Goal: Task Accomplishment & Management: Use online tool/utility

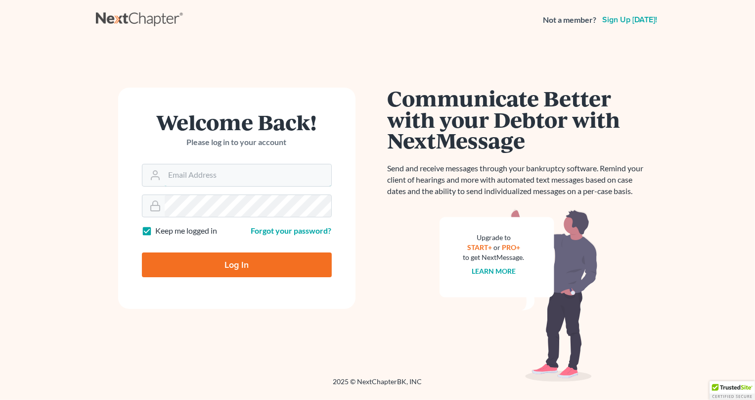
type input "[PERSON_NAME][EMAIL_ADDRESS][DOMAIN_NAME]"
click at [231, 271] on input "Log In" at bounding box center [237, 264] width 190 height 25
type input "Thinking..."
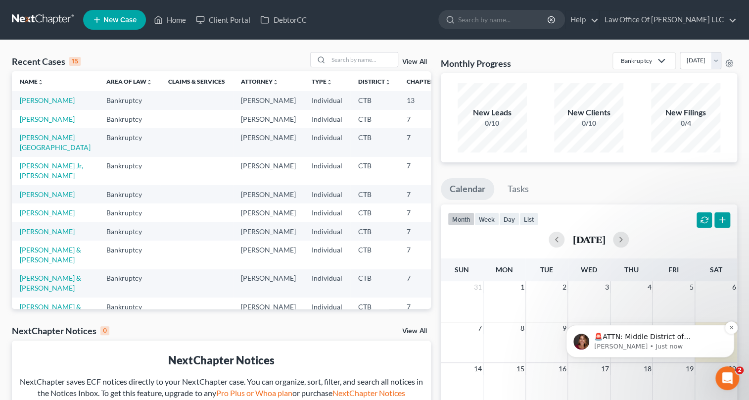
click at [642, 335] on p "🚨ATTN: Middle District of [US_STATE] The court has added a new Credit Counselin…" at bounding box center [658, 337] width 128 height 10
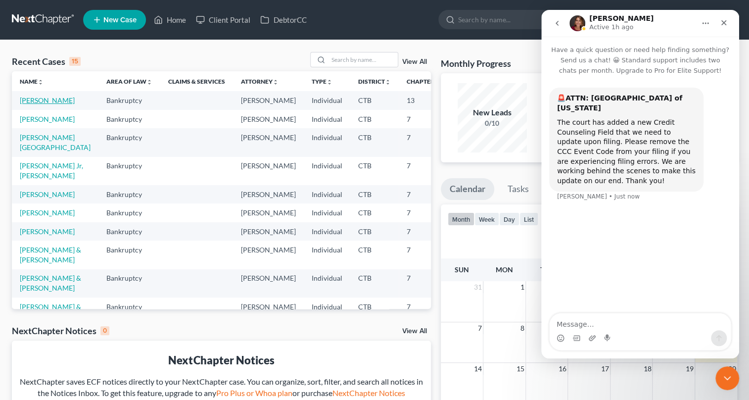
click at [35, 103] on link "[PERSON_NAME]" at bounding box center [47, 100] width 55 height 8
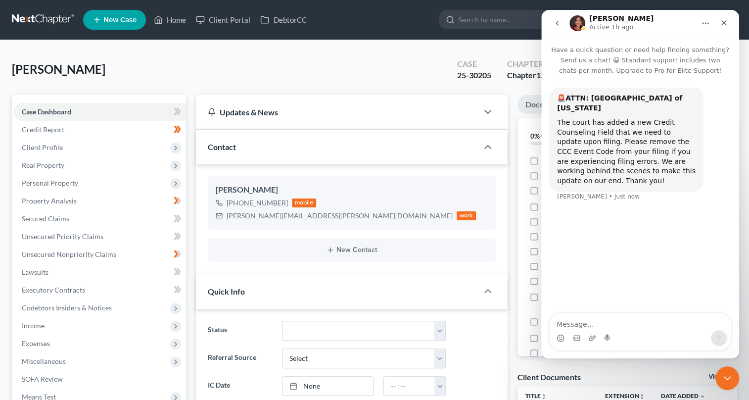
scroll to position [629, 0]
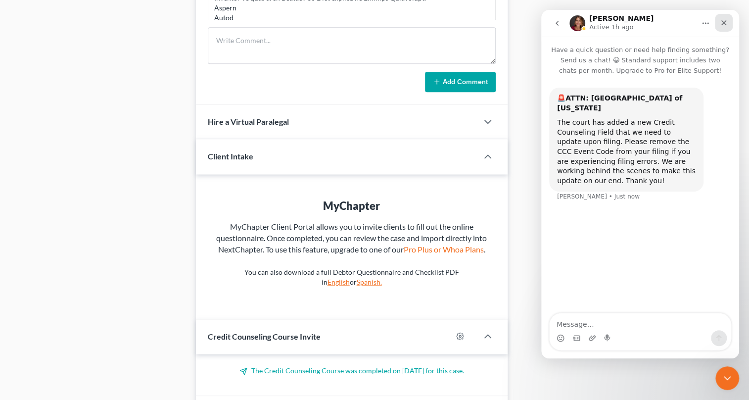
click at [728, 21] on div "Close" at bounding box center [724, 23] width 18 height 18
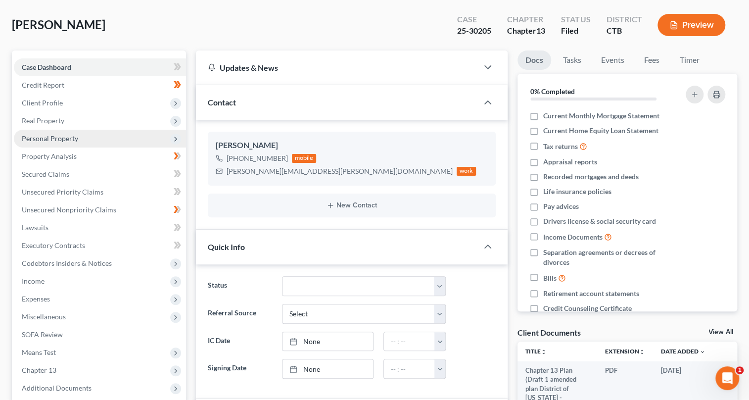
scroll to position [0, 0]
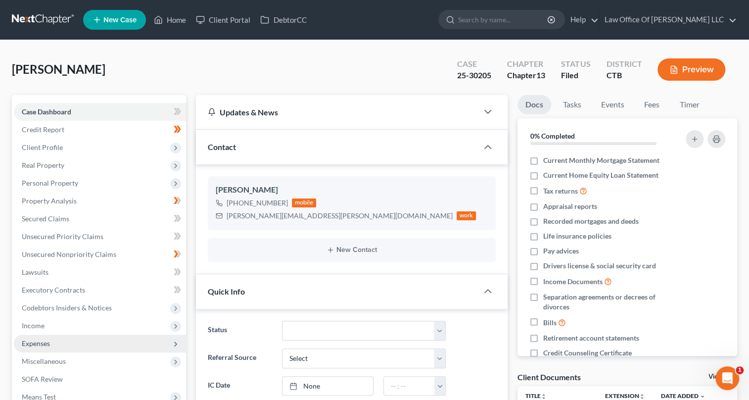
click at [45, 342] on span "Expenses" at bounding box center [36, 343] width 28 height 8
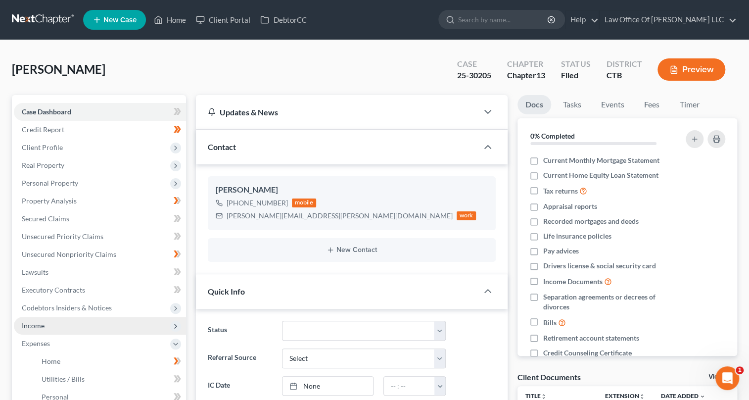
click at [69, 325] on span "Income" at bounding box center [100, 325] width 172 height 18
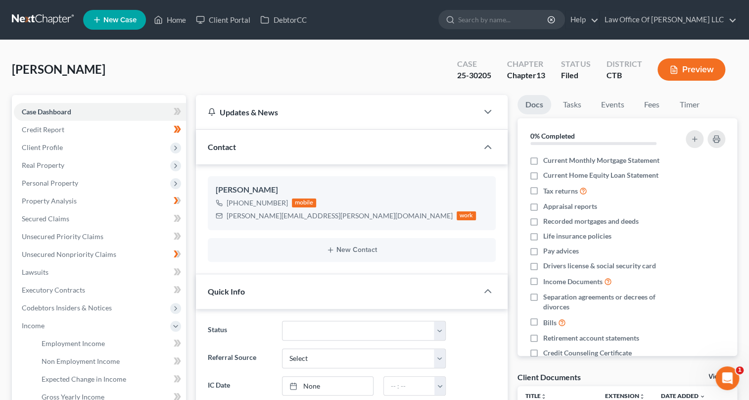
click at [703, 72] on button "Preview" at bounding box center [691, 69] width 68 height 22
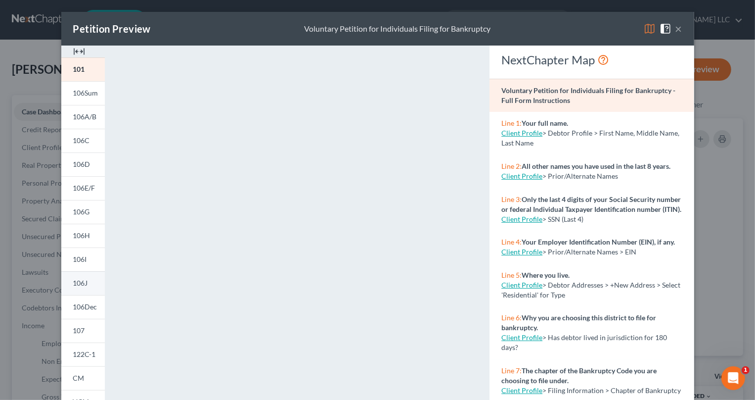
click at [84, 281] on span "106J" at bounding box center [80, 282] width 15 height 8
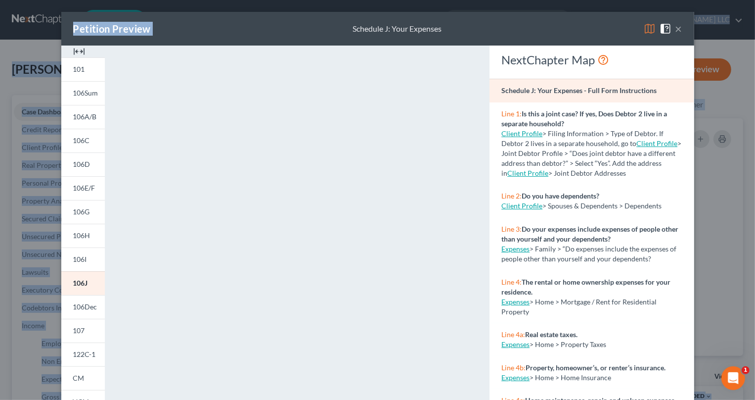
drag, startPoint x: 252, startPoint y: 31, endPoint x: 225, endPoint y: -53, distance: 87.7
click at [73, 50] on img at bounding box center [79, 51] width 12 height 12
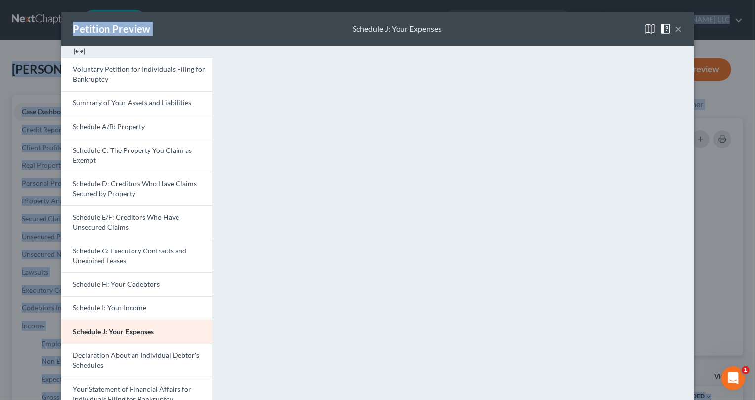
click at [676, 28] on button "×" at bounding box center [679, 29] width 7 height 12
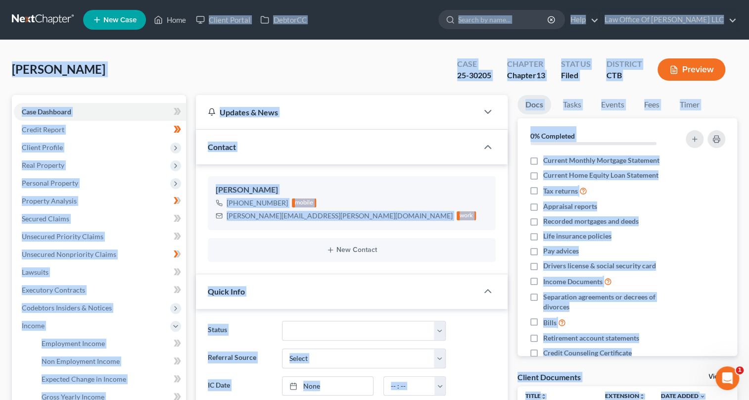
click at [360, 78] on div "[PERSON_NAME] Upgraded Case 25-30205 Chapter Chapter 13 Status Filed District C…" at bounding box center [374, 73] width 725 height 43
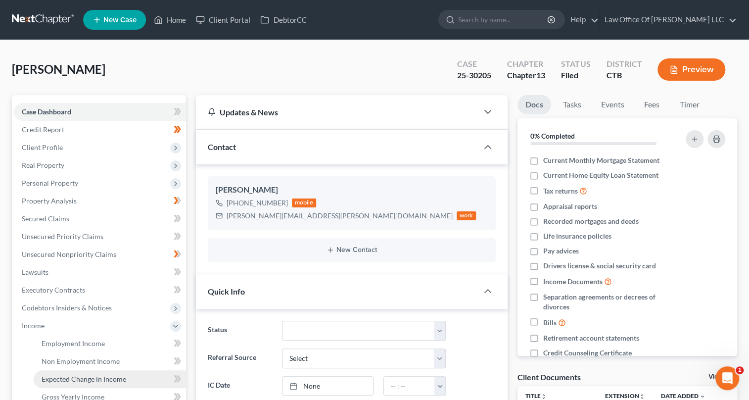
scroll to position [90, 0]
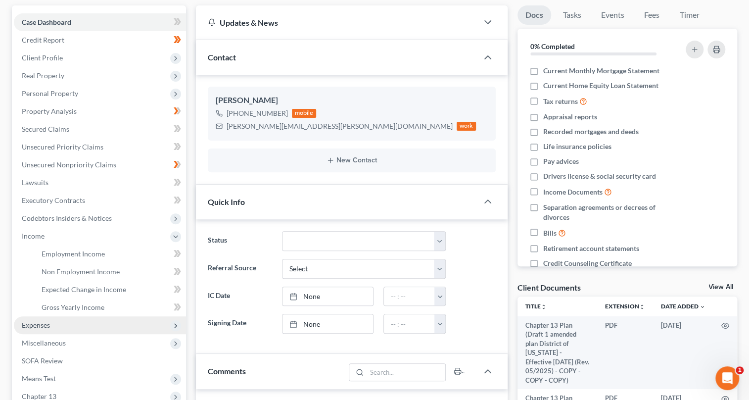
click at [65, 322] on span "Expenses" at bounding box center [100, 325] width 172 height 18
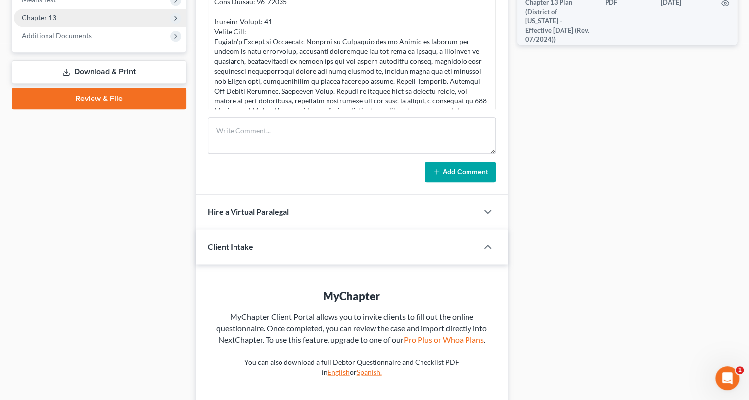
scroll to position [270, 0]
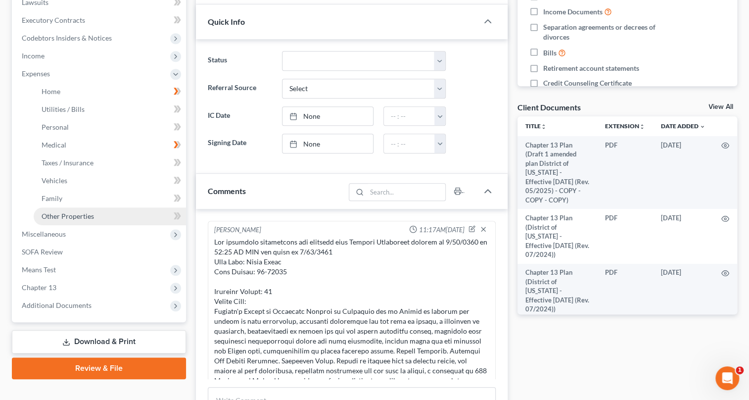
click at [81, 213] on span "Other Properties" at bounding box center [68, 216] width 52 height 8
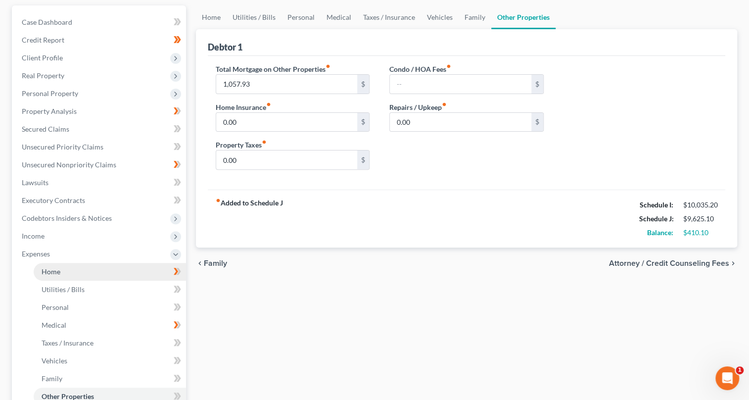
scroll to position [285, 0]
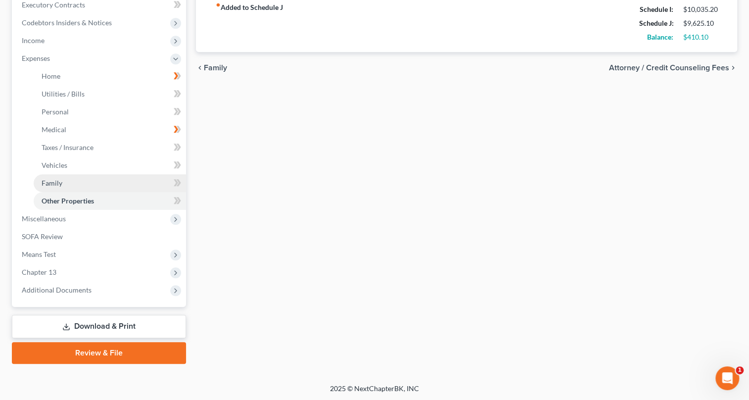
click at [73, 180] on link "Family" at bounding box center [110, 183] width 152 height 18
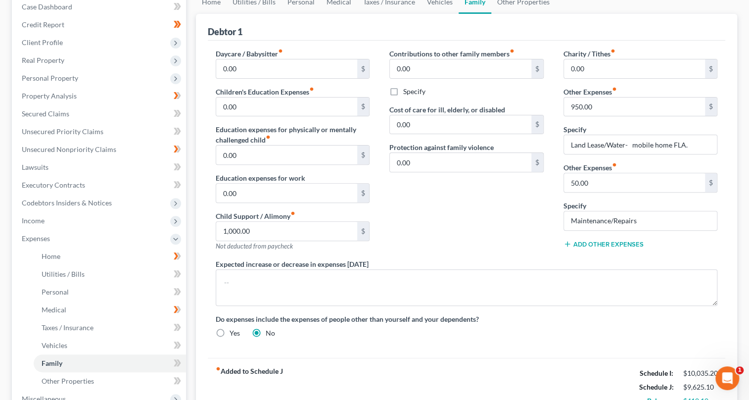
scroll to position [150, 0]
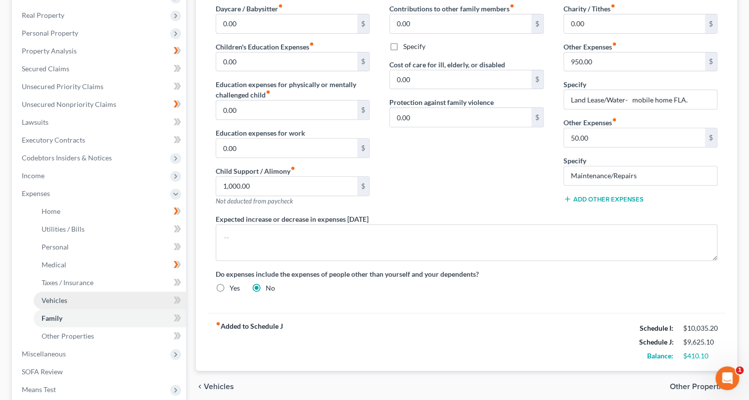
click at [59, 300] on span "Vehicles" at bounding box center [55, 300] width 26 height 8
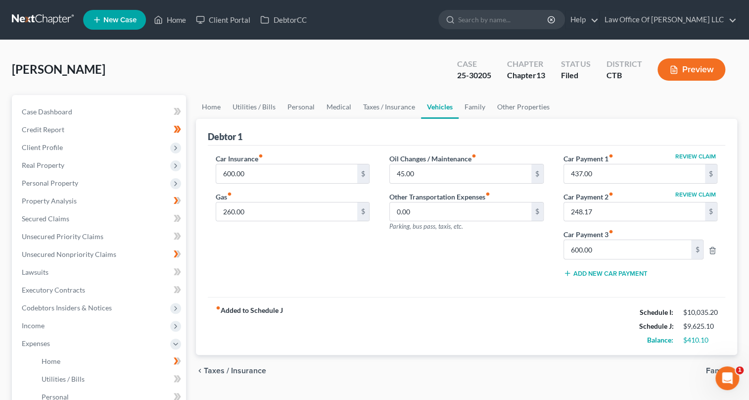
scroll to position [285, 0]
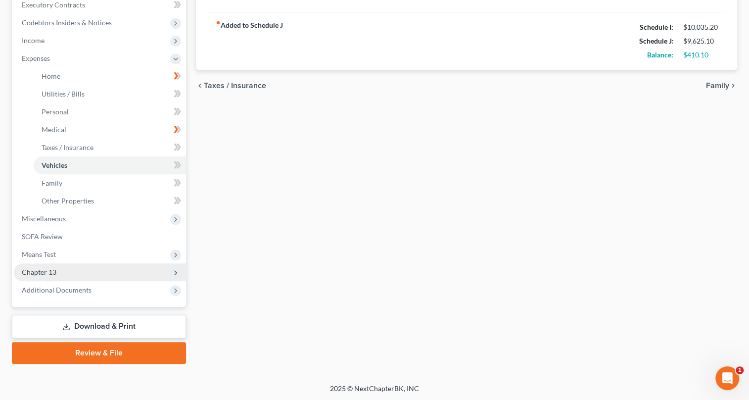
click at [173, 271] on icon at bounding box center [176, 273] width 8 height 8
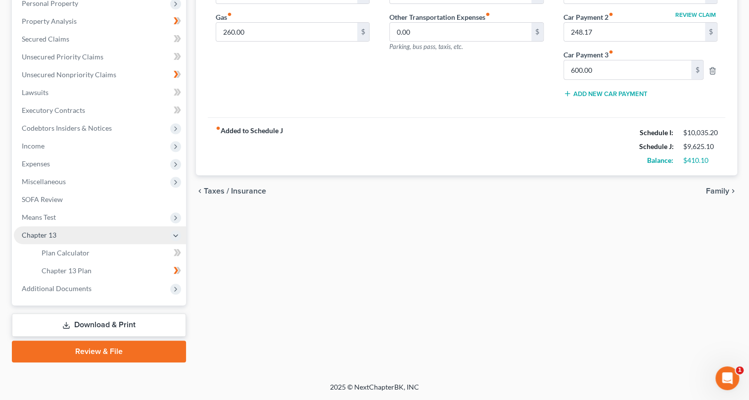
scroll to position [178, 0]
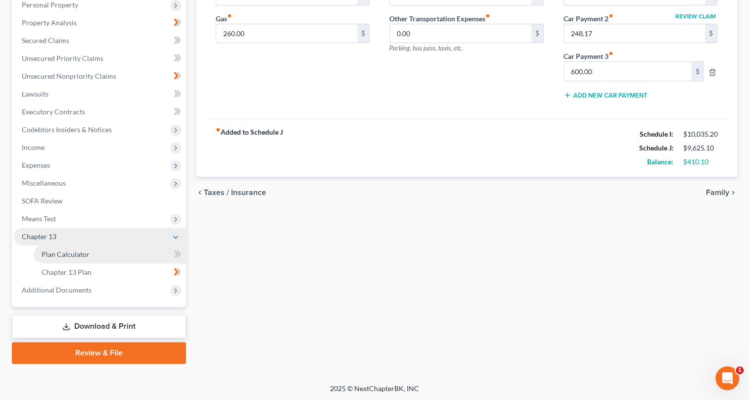
click at [72, 254] on span "Plan Calculator" at bounding box center [66, 254] width 48 height 8
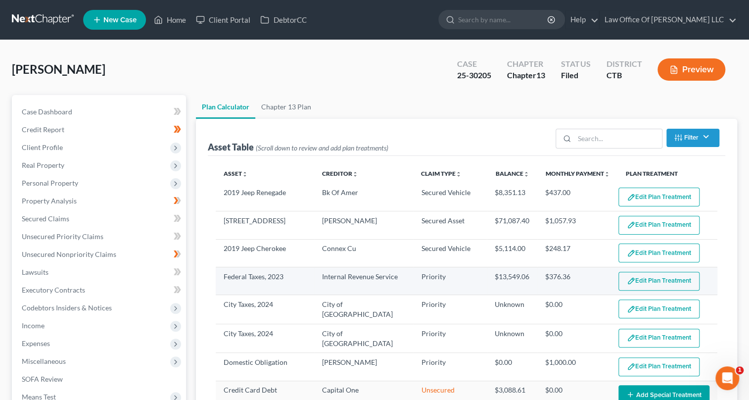
select select "35"
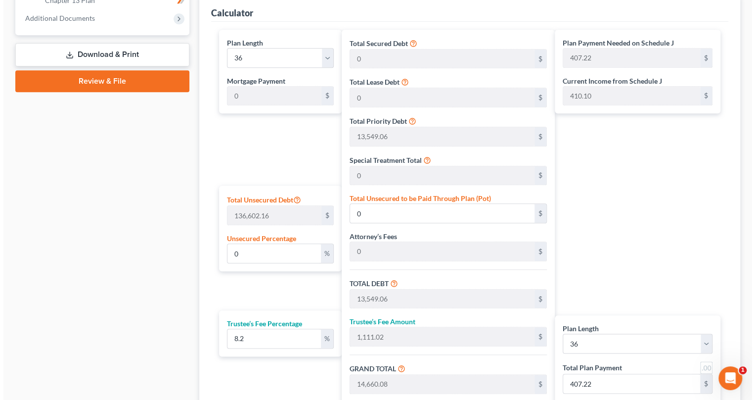
scroll to position [560, 0]
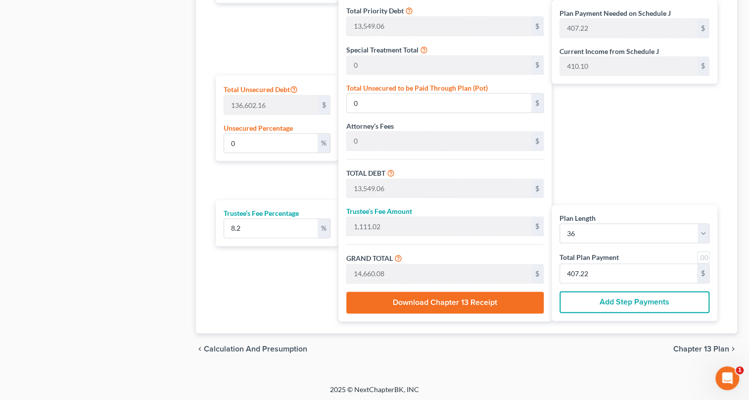
click at [459, 298] on button "Download Chapter 13 Receipt" at bounding box center [444, 302] width 197 height 22
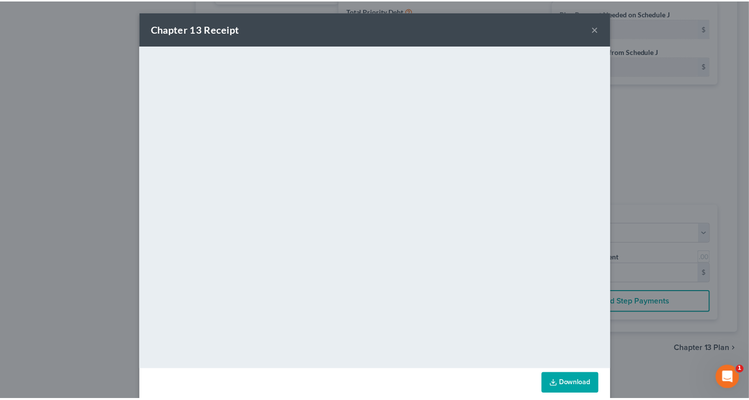
scroll to position [14, 0]
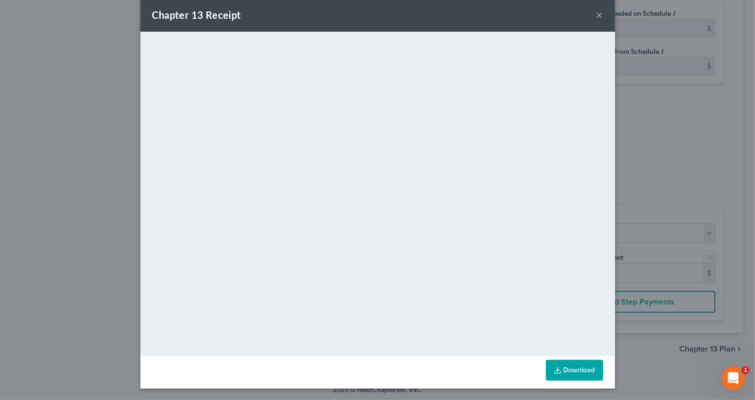
click at [596, 13] on button "×" at bounding box center [599, 15] width 7 height 12
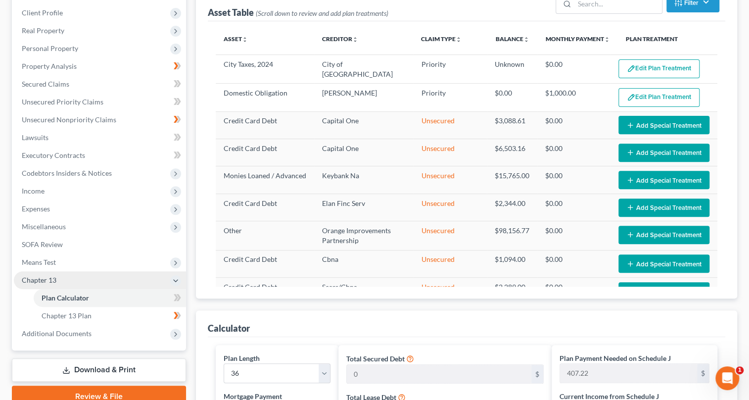
scroll to position [315, 0]
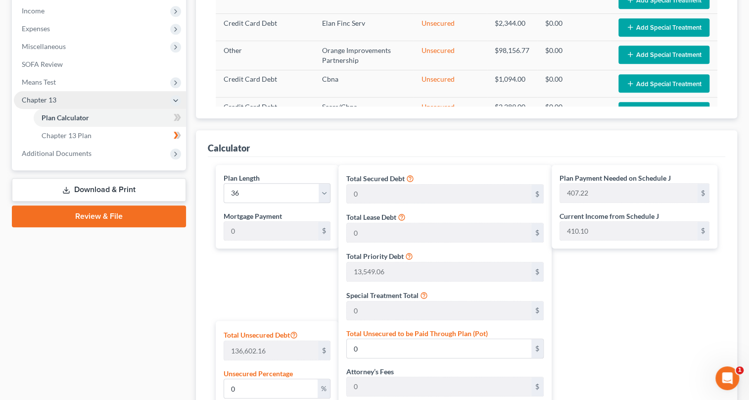
click at [178, 133] on body "Home New Case Client Portal DebtorCC Law Office Of [PERSON_NAME] LLC [PERSON_NA…" at bounding box center [374, 166] width 749 height 962
click at [167, 134] on link "Chapter 13 Plan" at bounding box center [110, 136] width 152 height 18
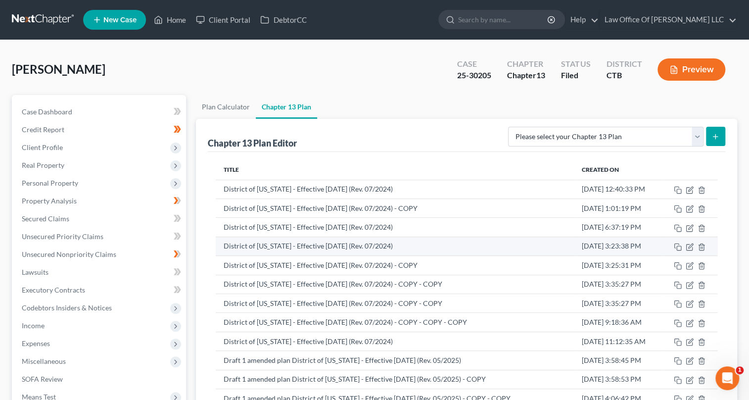
scroll to position [178, 0]
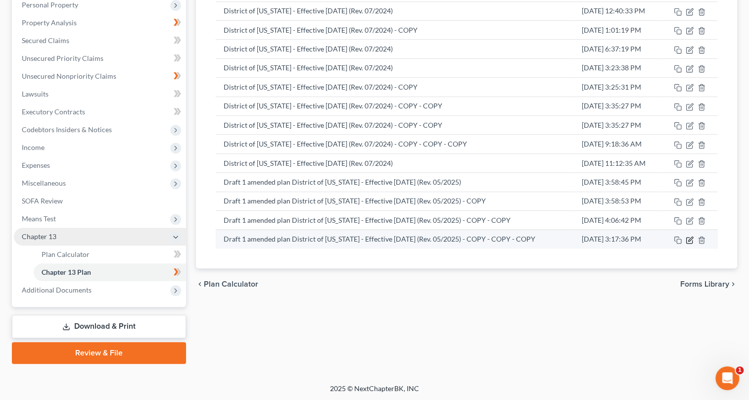
click at [689, 237] on icon "button" at bounding box center [690, 238] width 4 height 4
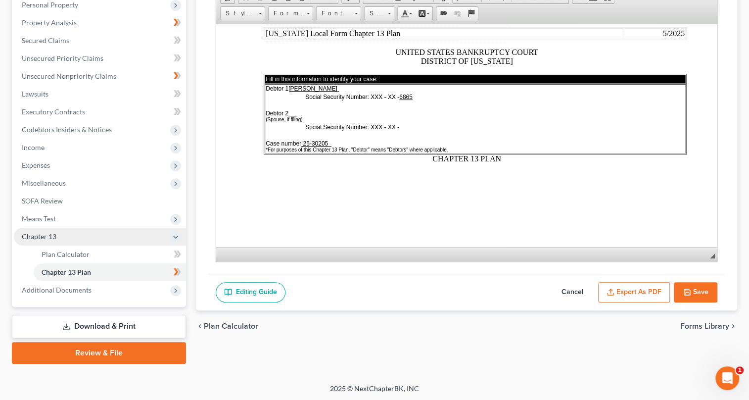
scroll to position [135, 0]
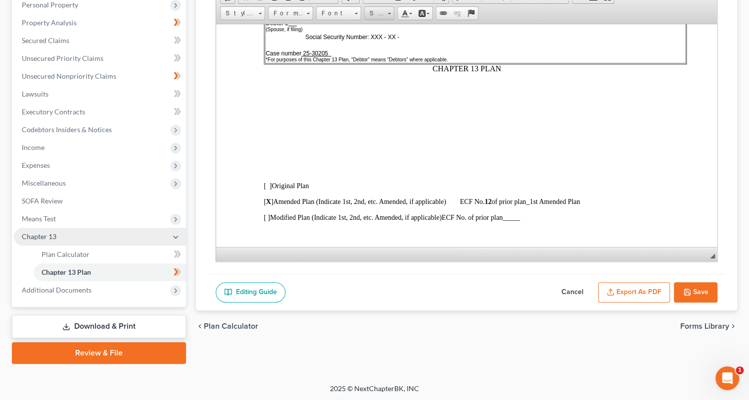
click at [388, 13] on span at bounding box center [389, 13] width 3 height 1
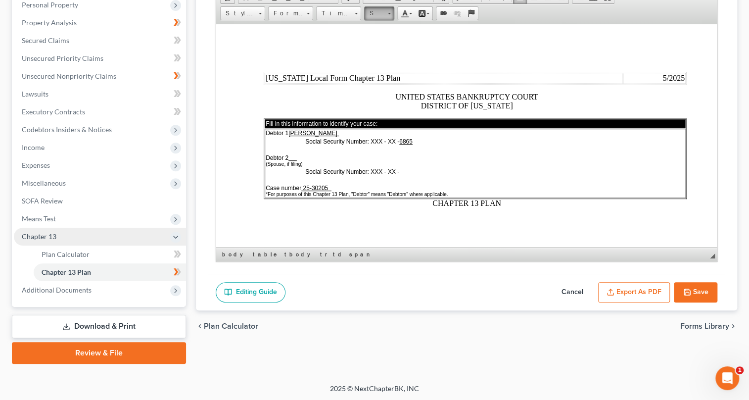
scroll to position [0, 0]
drag, startPoint x: 367, startPoint y: 95, endPoint x: 531, endPoint y: 91, distance: 164.2
click at [367, 94] on span "12" at bounding box center [370, 91] width 6 height 7
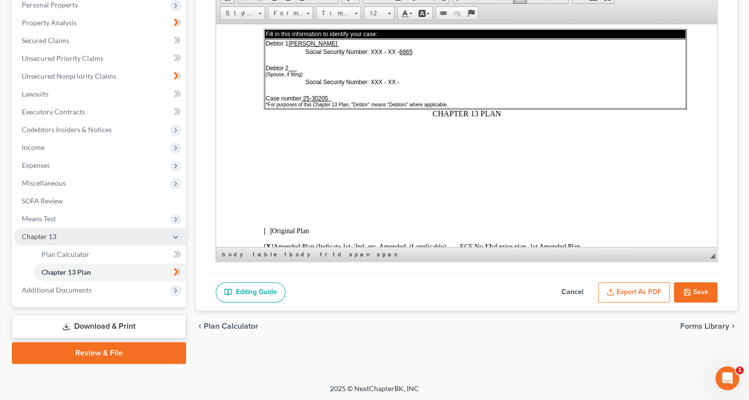
scroll to position [135, 0]
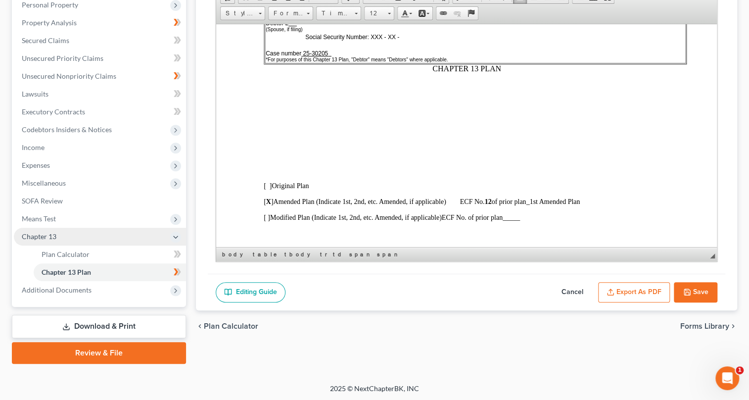
click at [648, 292] on button "Export as PDF" at bounding box center [634, 292] width 72 height 21
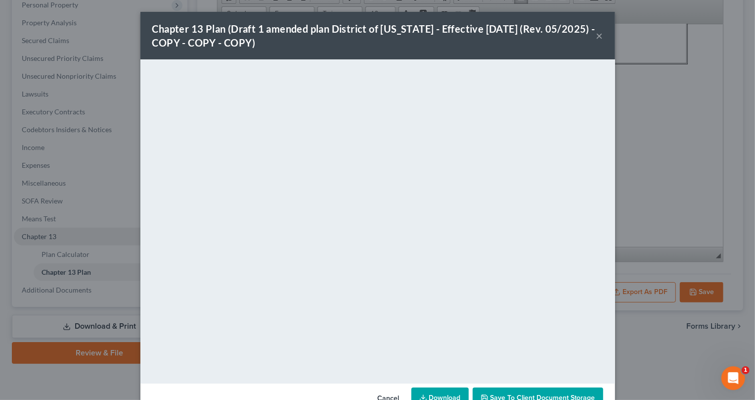
click at [596, 36] on button "×" at bounding box center [599, 36] width 7 height 12
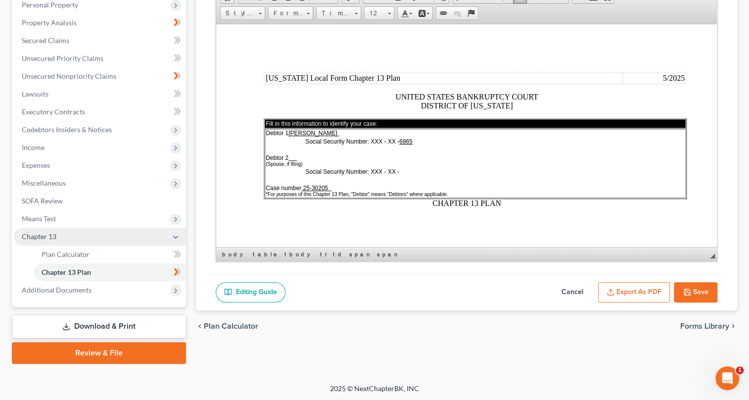
scroll to position [0, 0]
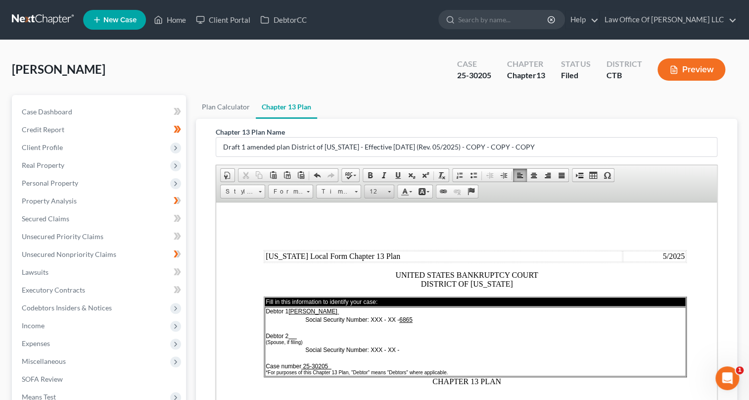
click at [389, 188] on span at bounding box center [389, 189] width 2 height 9
click at [393, 234] on link "18" at bounding box center [393, 227] width 56 height 14
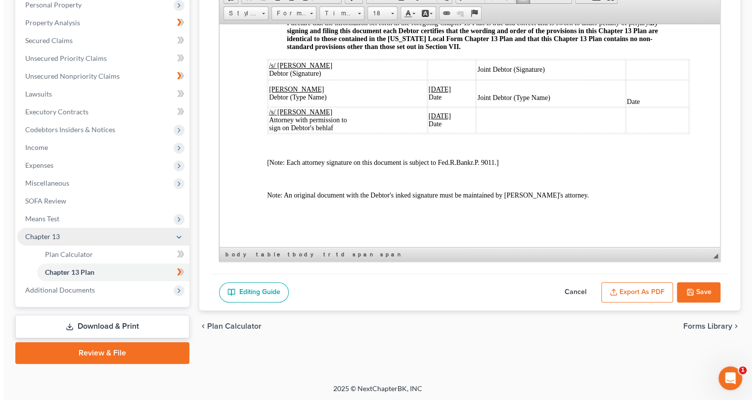
scroll to position [89, 0]
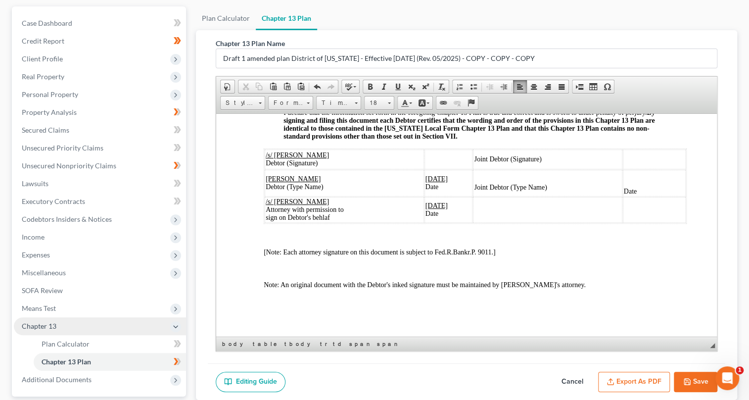
click at [632, 379] on button "Export as PDF" at bounding box center [634, 381] width 72 height 21
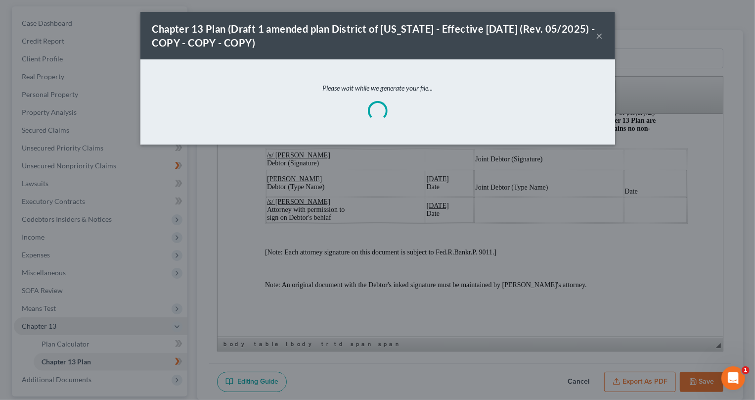
scroll to position [5108, 0]
